Goal: Download file/media: Obtain a digital file from the website

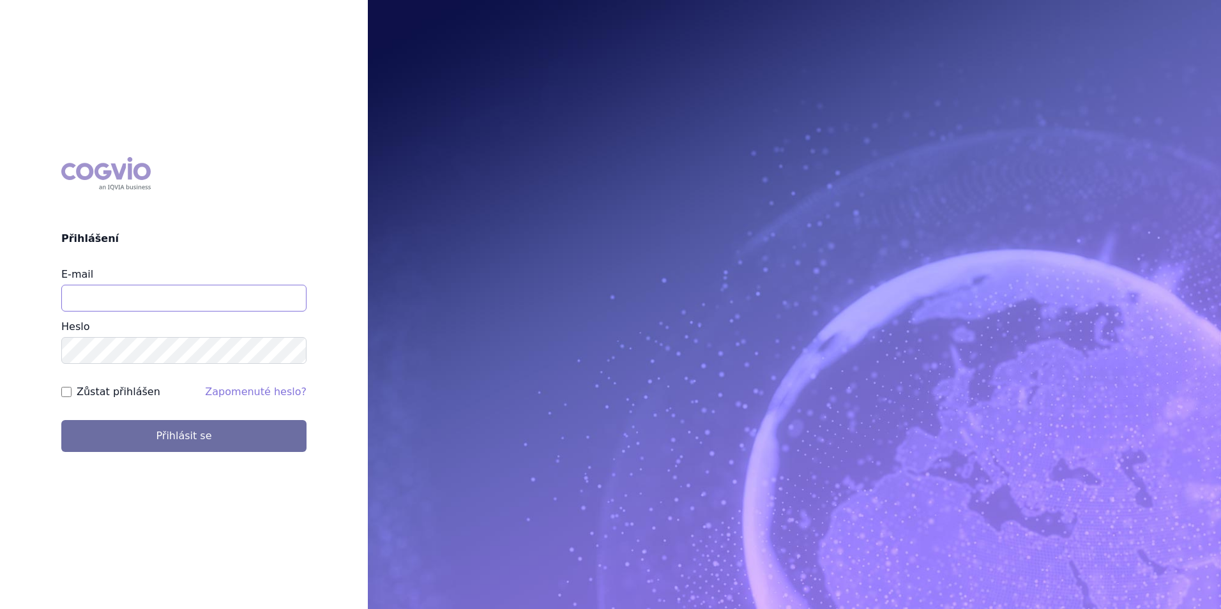
drag, startPoint x: 141, startPoint y: 288, endPoint x: 146, endPoint y: 270, distance: 18.6
click at [142, 287] on input "E-mail" at bounding box center [183, 298] width 245 height 27
type input "[PERSON_NAME][EMAIL_ADDRESS][DOMAIN_NAME]"
click at [61, 420] on button "Přihlásit se" at bounding box center [183, 436] width 245 height 32
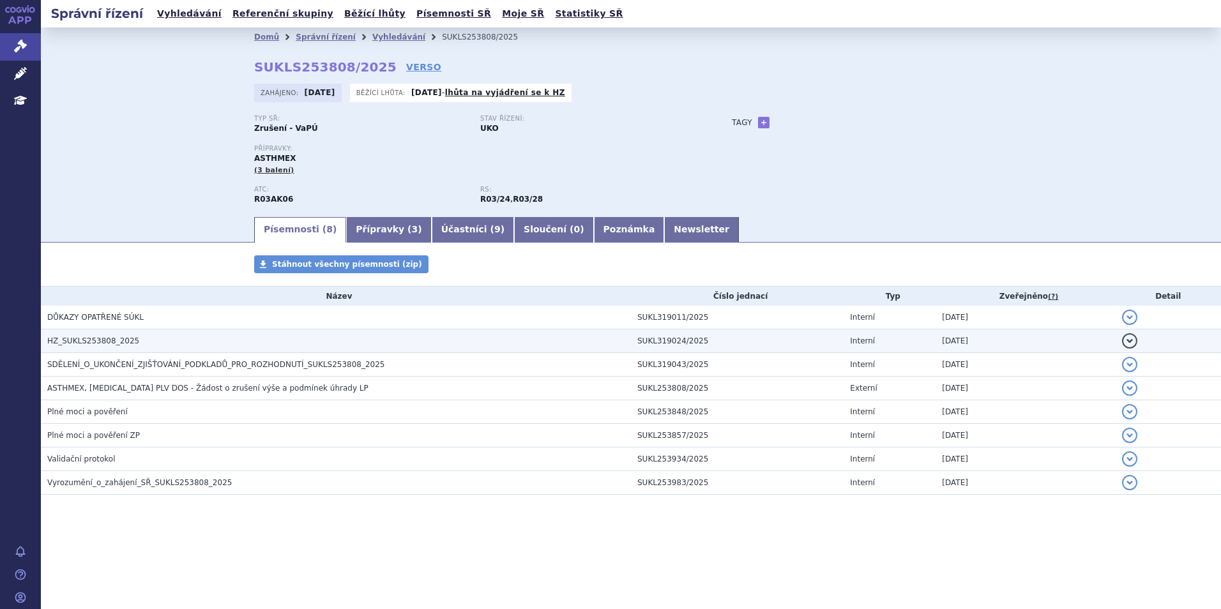
click at [107, 342] on span "HZ_SUKLS253808_2025" at bounding box center [93, 341] width 92 height 9
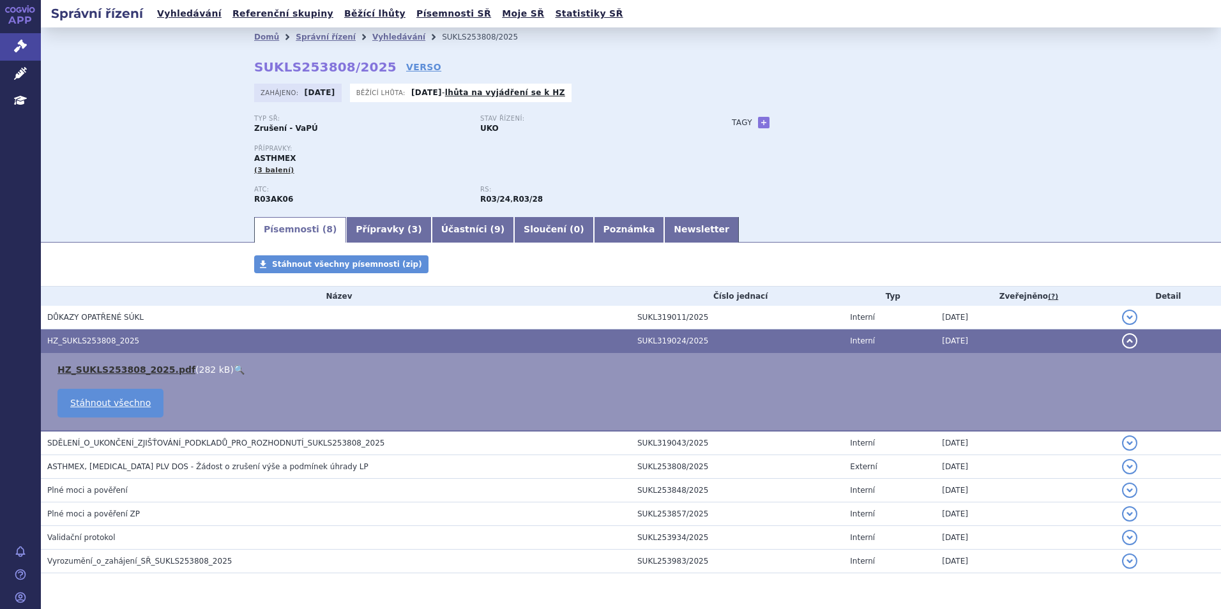
click at [100, 365] on link "HZ_SUKLS253808_2025.pdf" at bounding box center [126, 370] width 138 height 10
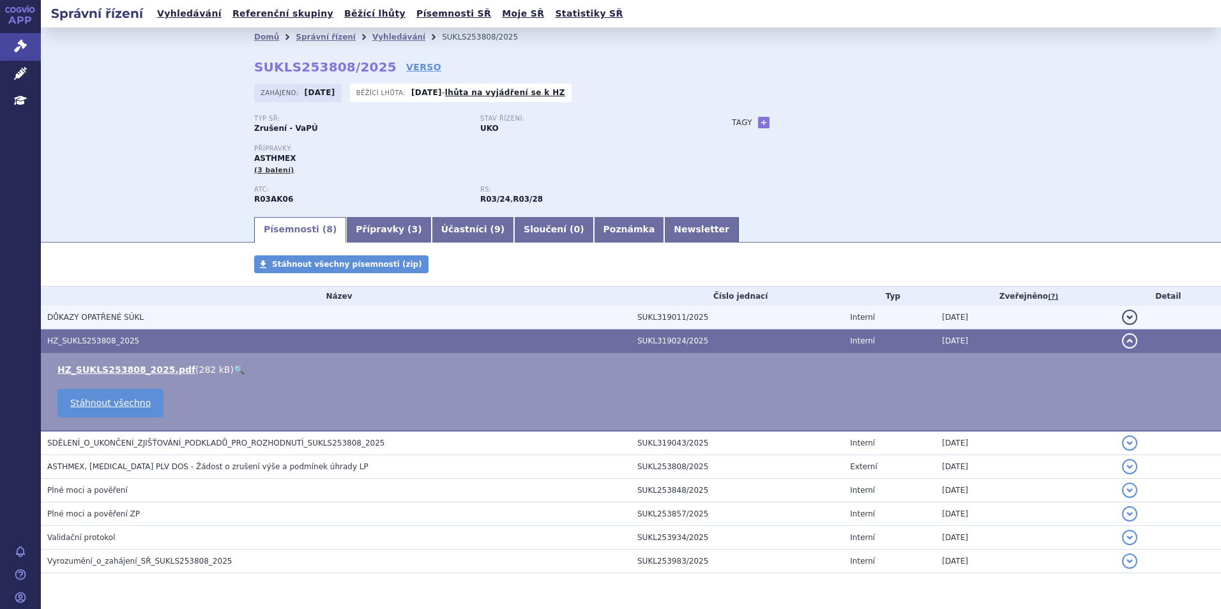
click at [95, 314] on span "DŮKAZY OPATŘENÉ SÚKL" at bounding box center [95, 317] width 96 height 9
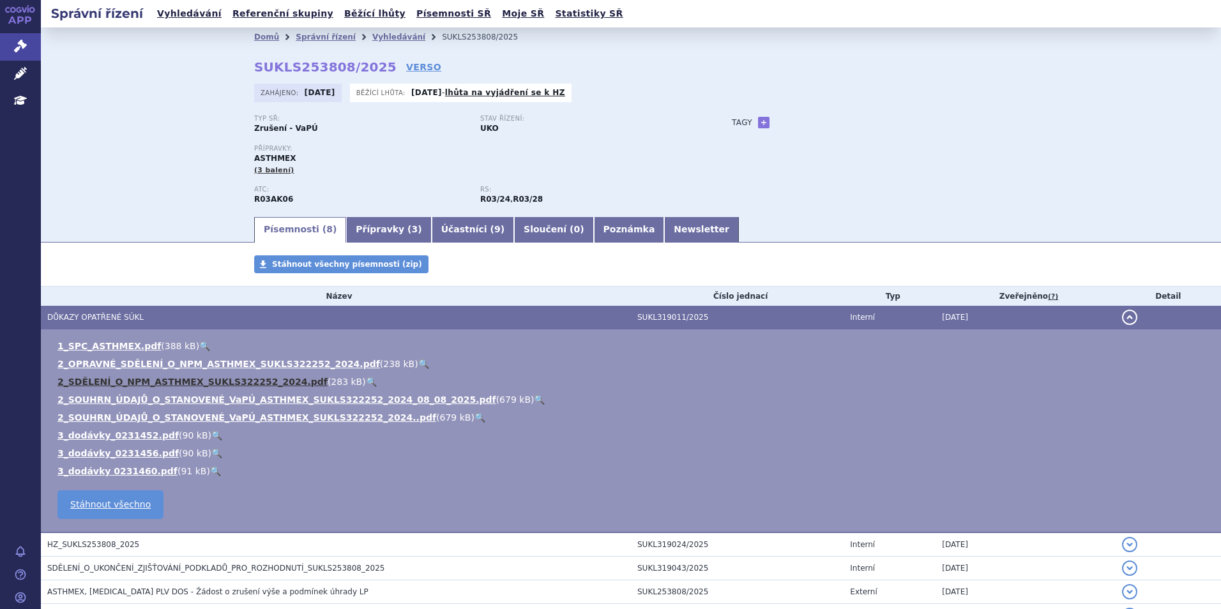
click at [90, 384] on link "2_SDĚLENÍ_O_NPM_ASTHMEX_SUKLS322252_2024.pdf" at bounding box center [192, 382] width 270 height 10
